Goal: Complete application form

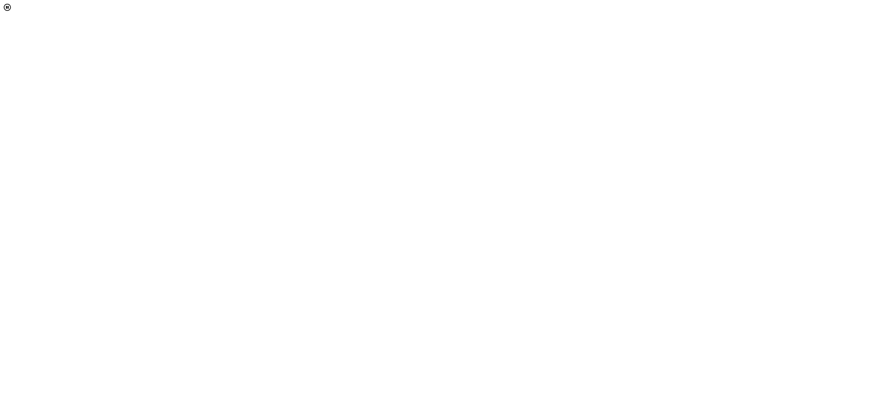
select select "[object Object]"
